Goal: Transaction & Acquisition: Book appointment/travel/reservation

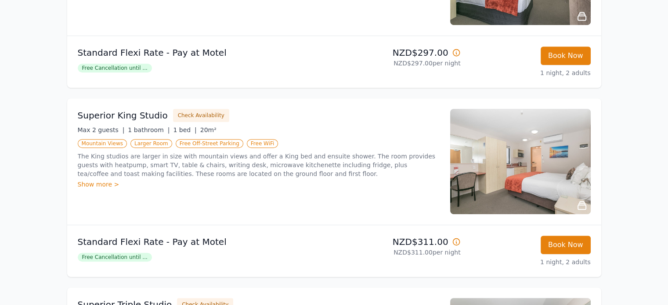
scroll to position [483, 0]
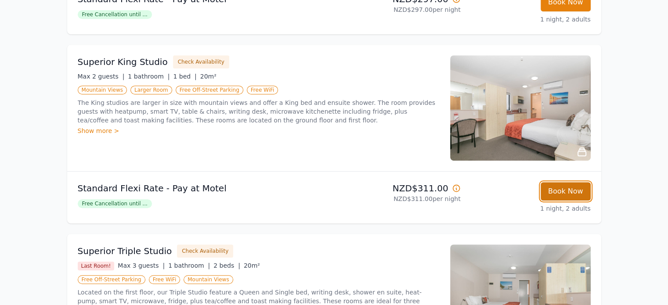
click at [572, 195] on button "Book Now" at bounding box center [566, 191] width 50 height 18
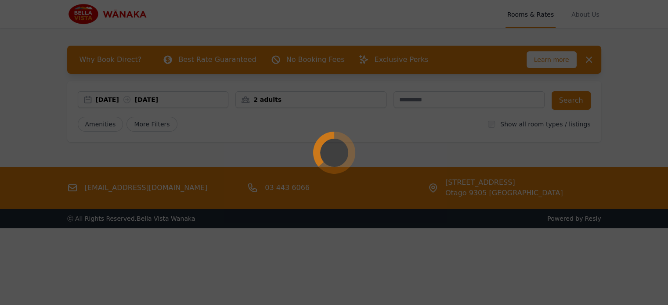
select select "**"
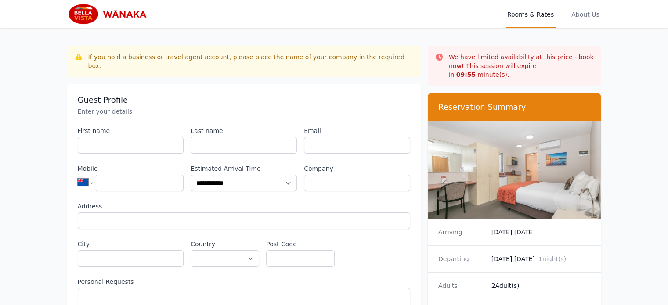
scroll to position [42, 0]
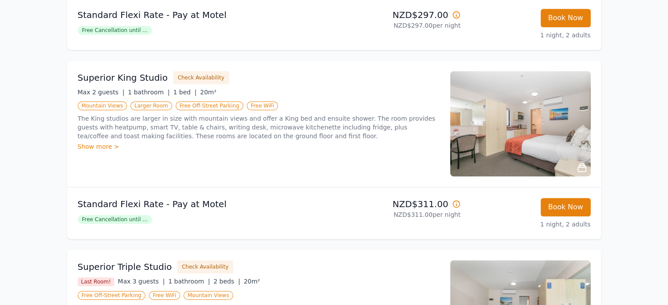
scroll to position [483, 0]
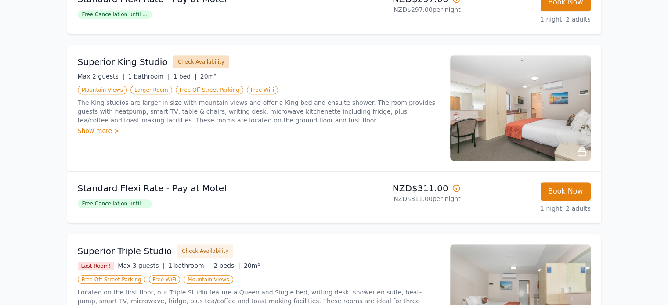
click at [191, 60] on button "Check Availability" at bounding box center [201, 61] width 56 height 13
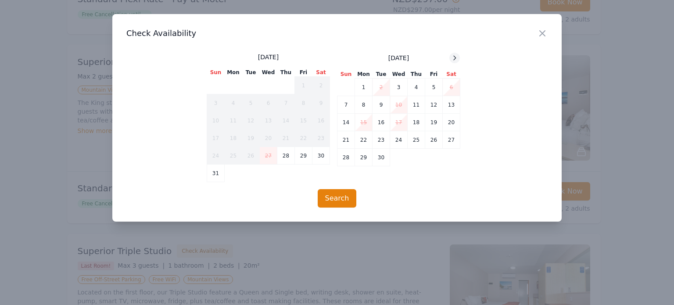
click at [451, 56] on icon at bounding box center [454, 57] width 7 height 7
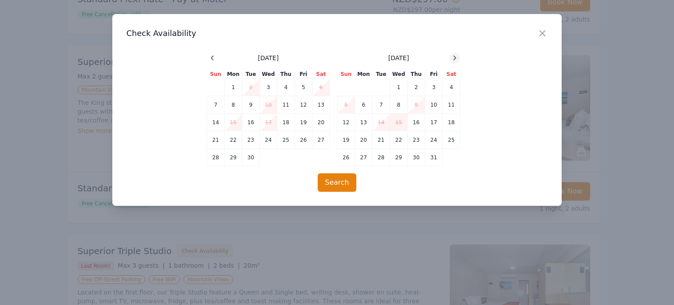
click at [451, 56] on icon at bounding box center [454, 57] width 7 height 7
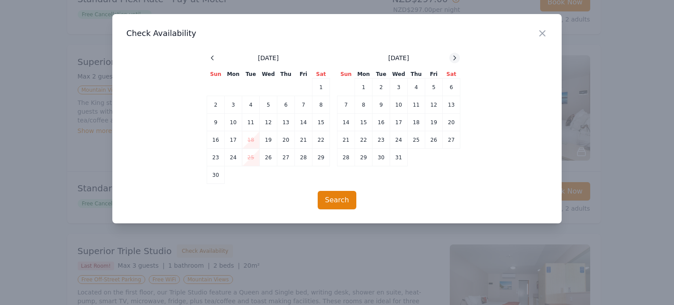
click at [451, 56] on icon at bounding box center [454, 57] width 7 height 7
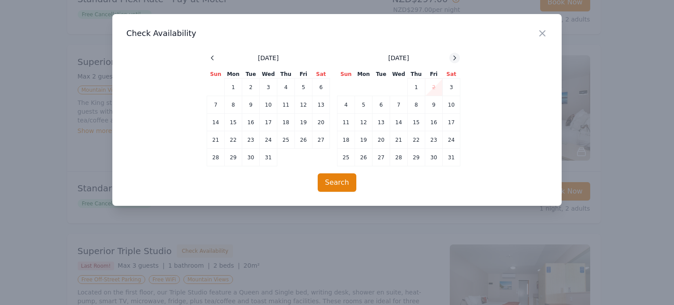
click at [451, 56] on icon at bounding box center [454, 57] width 7 height 7
click at [543, 32] on icon "button" at bounding box center [542, 33] width 11 height 11
